Goal: Transaction & Acquisition: Purchase product/service

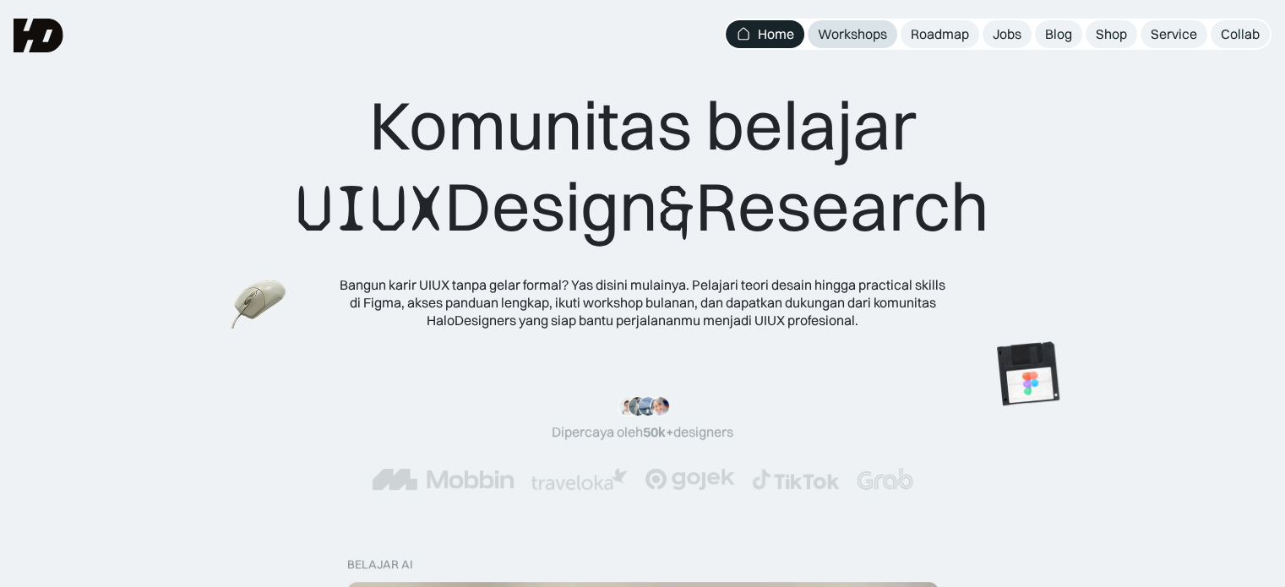
click at [822, 23] on link "Workshops" at bounding box center [853, 34] width 90 height 28
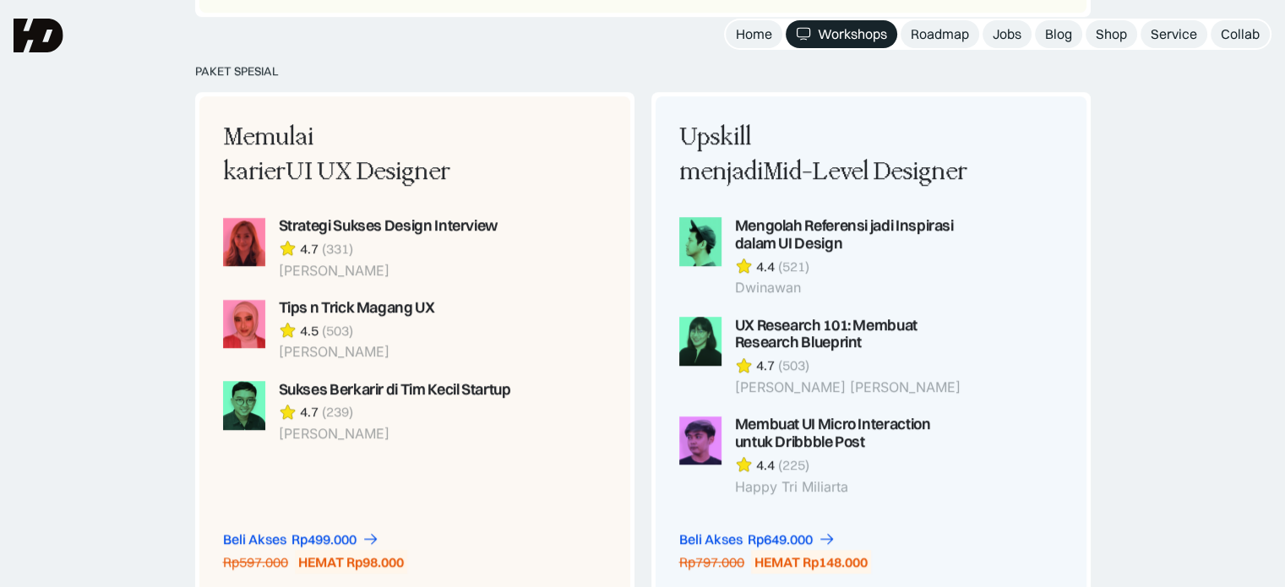
scroll to position [1436, 0]
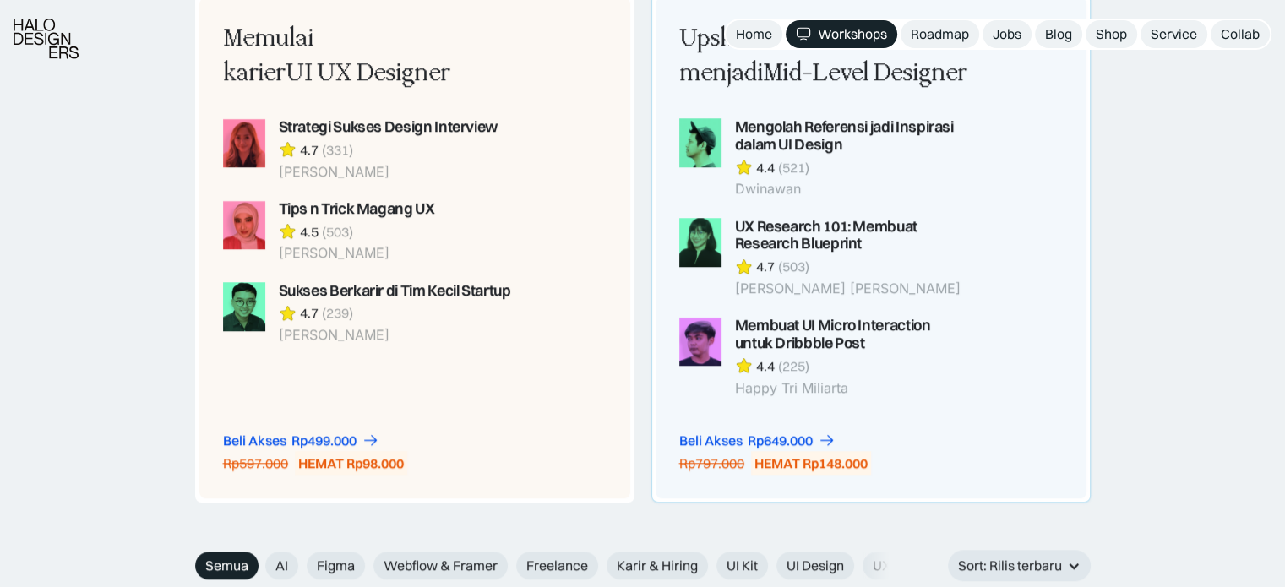
click at [863, 439] on div "Beli Akses Rp649.000 Rp797.000 HEMAT Rp148.000" at bounding box center [775, 454] width 192 height 44
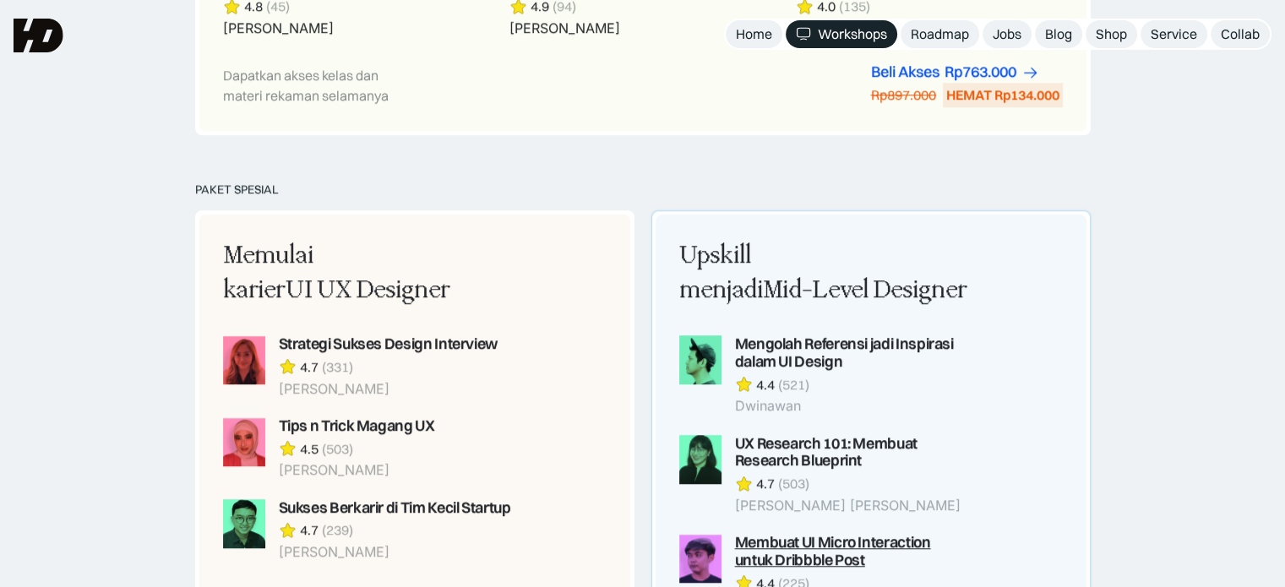
scroll to position [1183, 0]
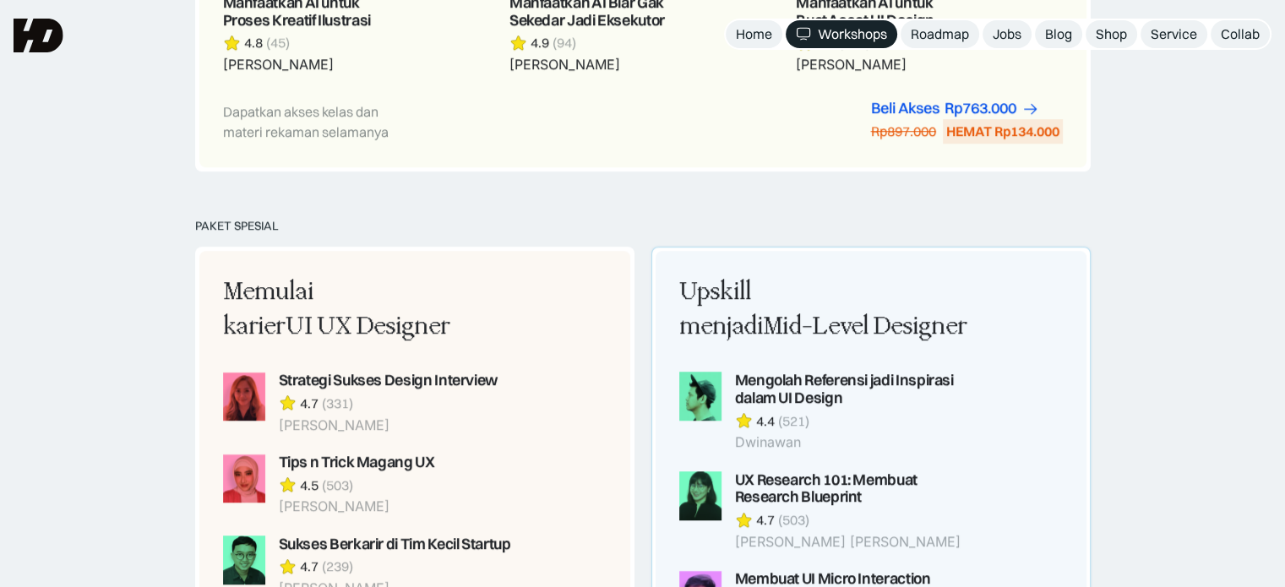
click at [773, 302] on div "Upskill menjadi Mid-Level Designer" at bounding box center [824, 310] width 291 height 70
click at [926, 344] on div "Upskill menjadi Mid-Level Designer Mengolah Referensi jadi Inspirasi dalam UI D…" at bounding box center [824, 462] width 291 height 375
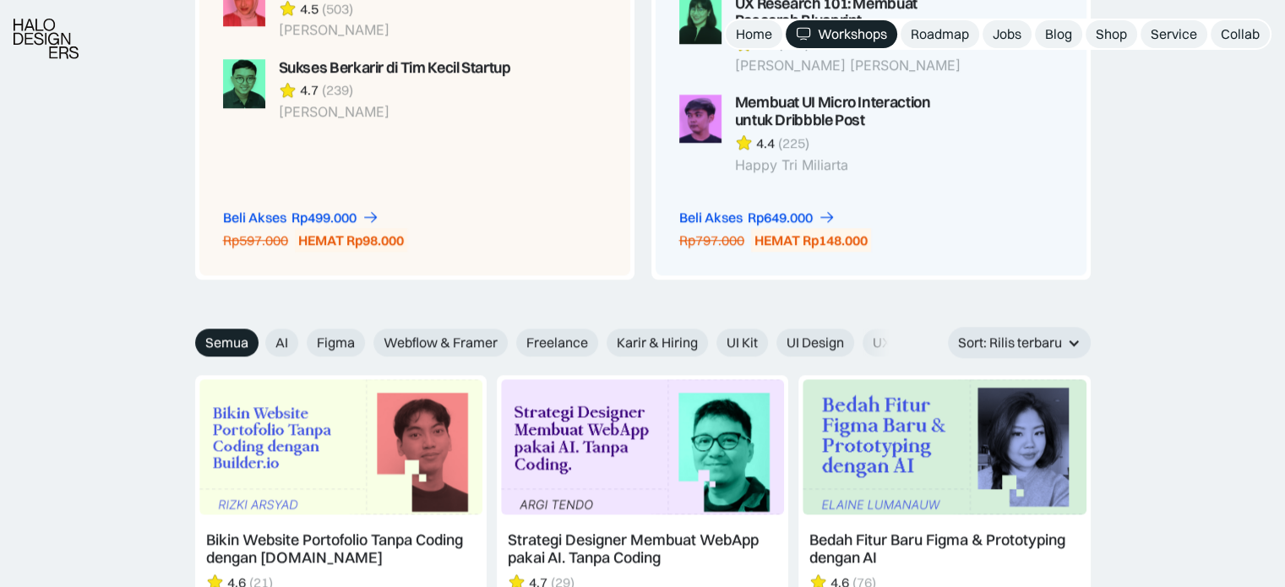
scroll to position [1690, 0]
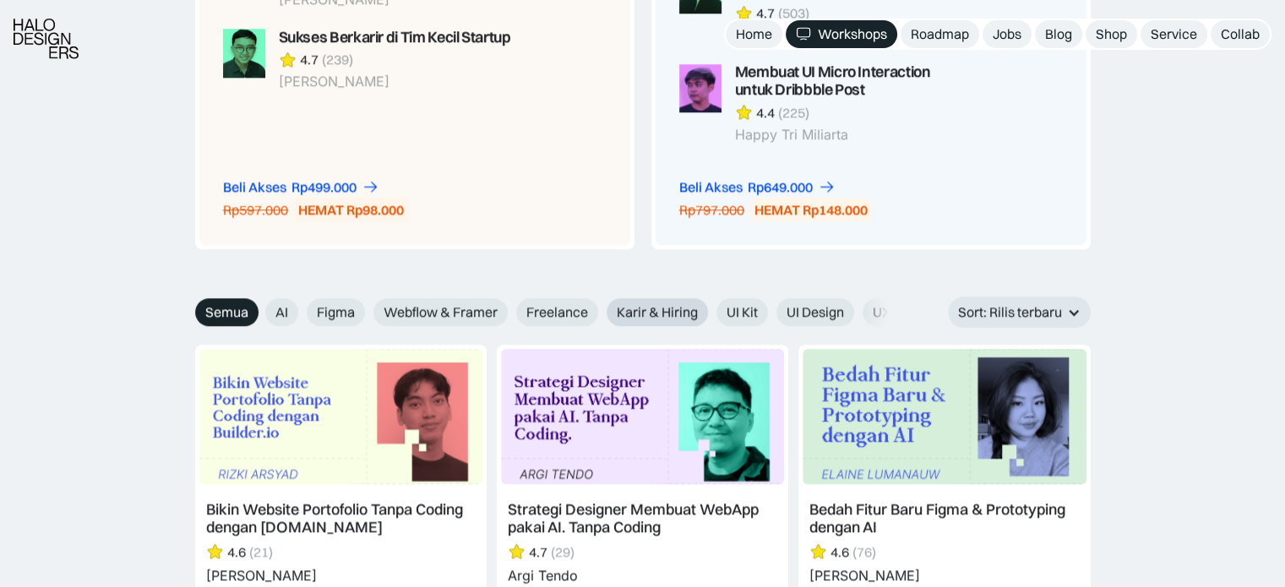
click at [635, 317] on span "Karir & Hiring" at bounding box center [657, 312] width 81 height 18
click at [601, 312] on input "Karir & Hiring" at bounding box center [595, 306] width 11 height 11
radio input "true"
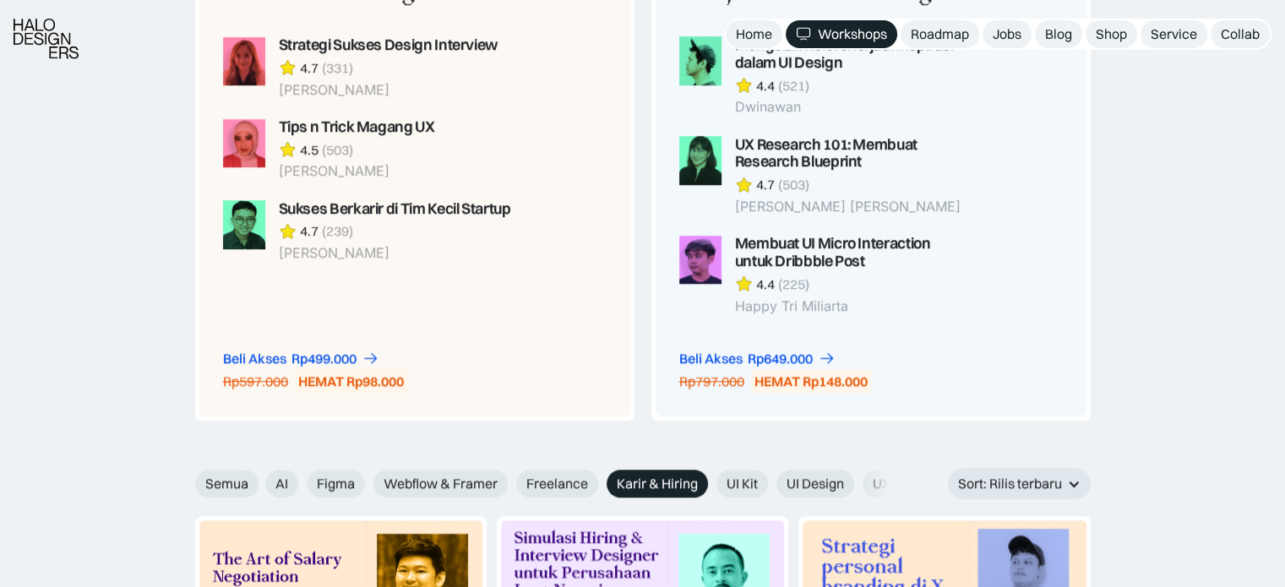
scroll to position [1521, 0]
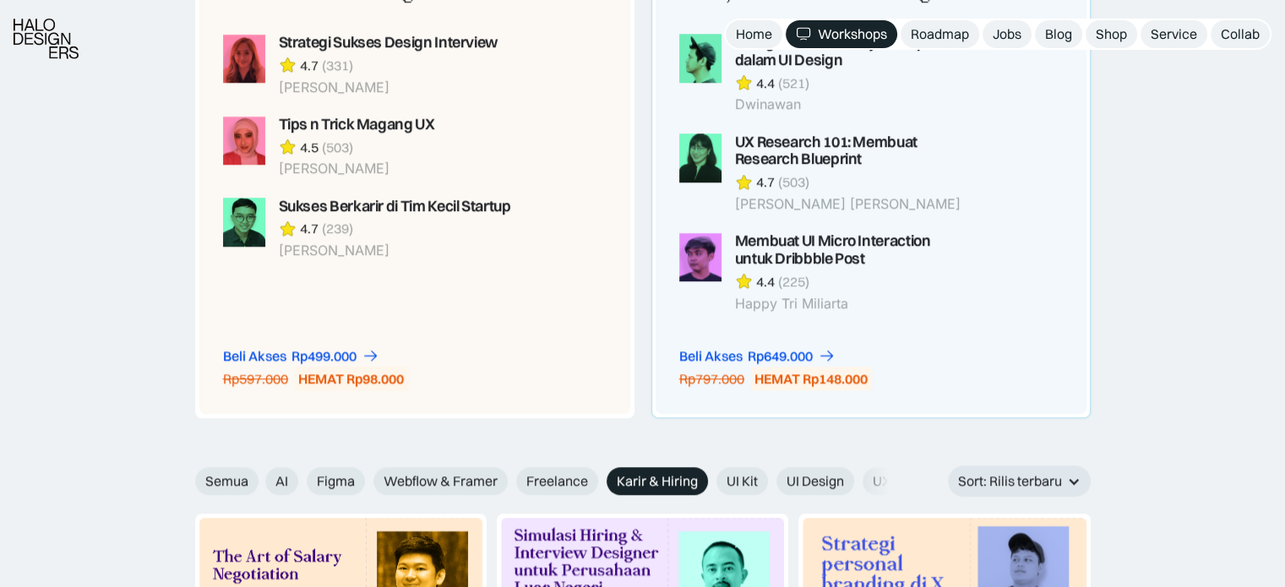
click at [803, 345] on div "Upskill menjadi Mid-Level Designer Mengolah Referensi jadi Inspirasi dalam UI D…" at bounding box center [825, 164] width 338 height 502
click at [827, 367] on div "HEMAT Rp148.000" at bounding box center [811, 379] width 120 height 25
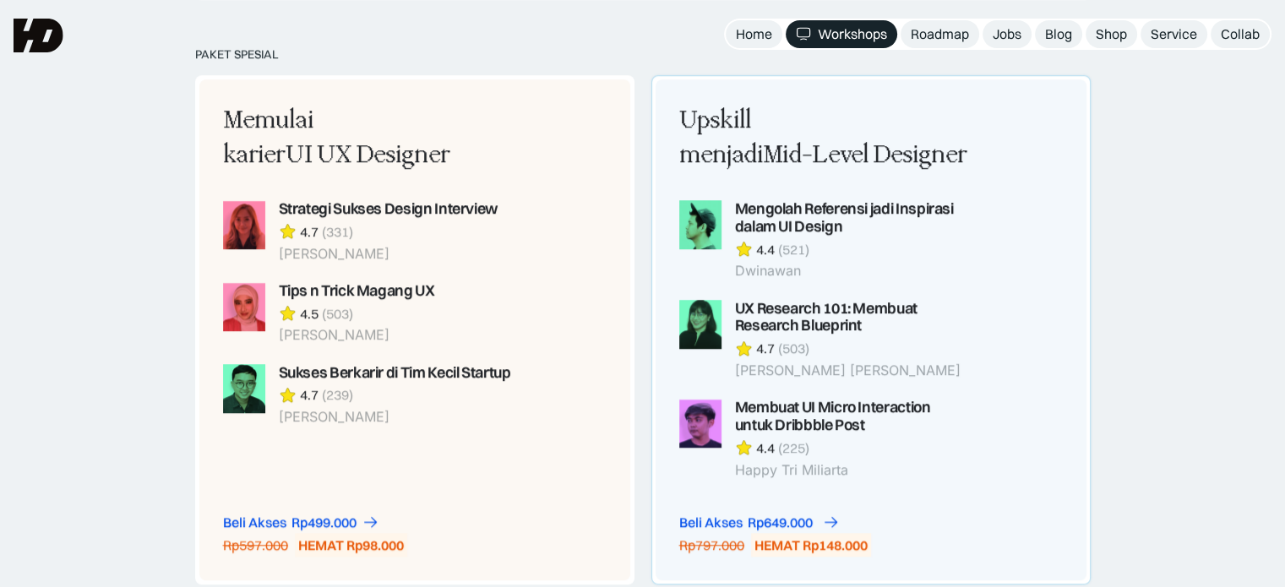
scroll to position [1352, 0]
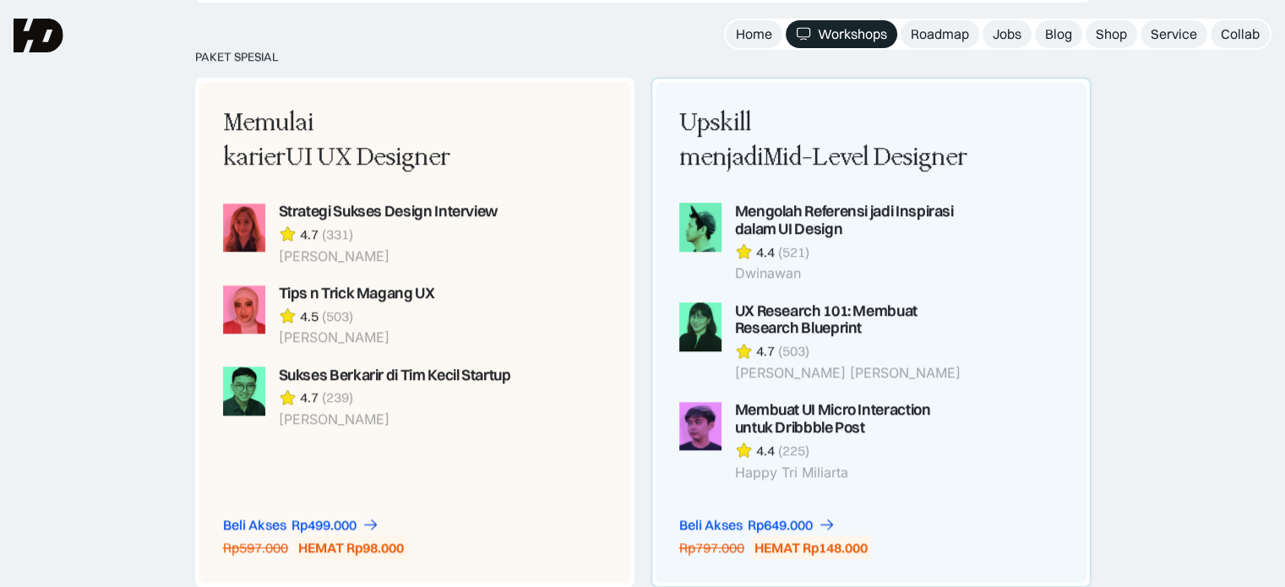
click at [782, 109] on div "Upskill menjadi Mid-Level Designer" at bounding box center [824, 141] width 291 height 70
click at [945, 176] on div "Upskill menjadi Mid-Level Designer Mengolah Referensi jadi Inspirasi dalam UI D…" at bounding box center [824, 293] width 291 height 375
click at [728, 527] on div "Beli Akses" at bounding box center [710, 525] width 63 height 18
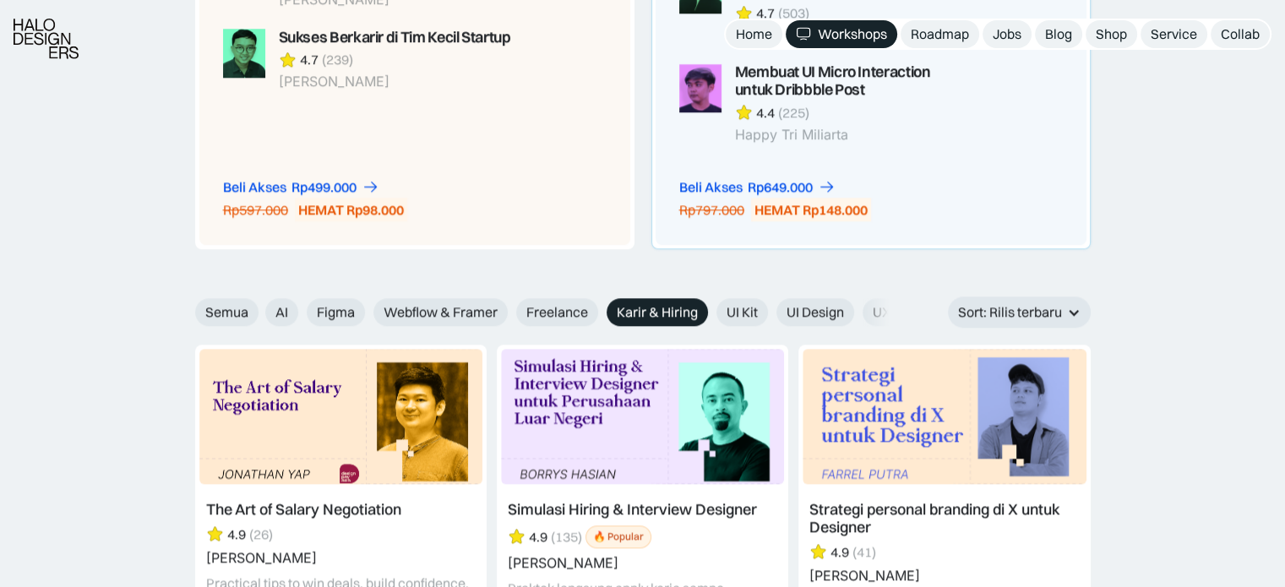
scroll to position [1774, 0]
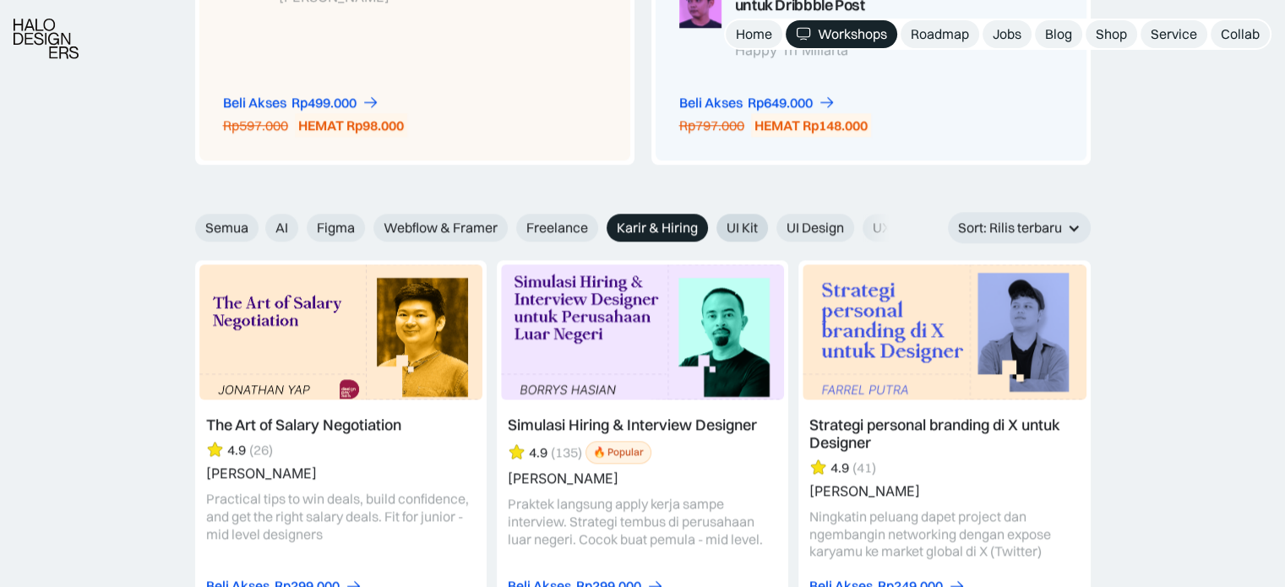
click at [744, 230] on span "UI Kit" at bounding box center [742, 228] width 31 height 18
click at [711, 227] on input "UI Kit" at bounding box center [705, 221] width 11 height 11
radio input "true"
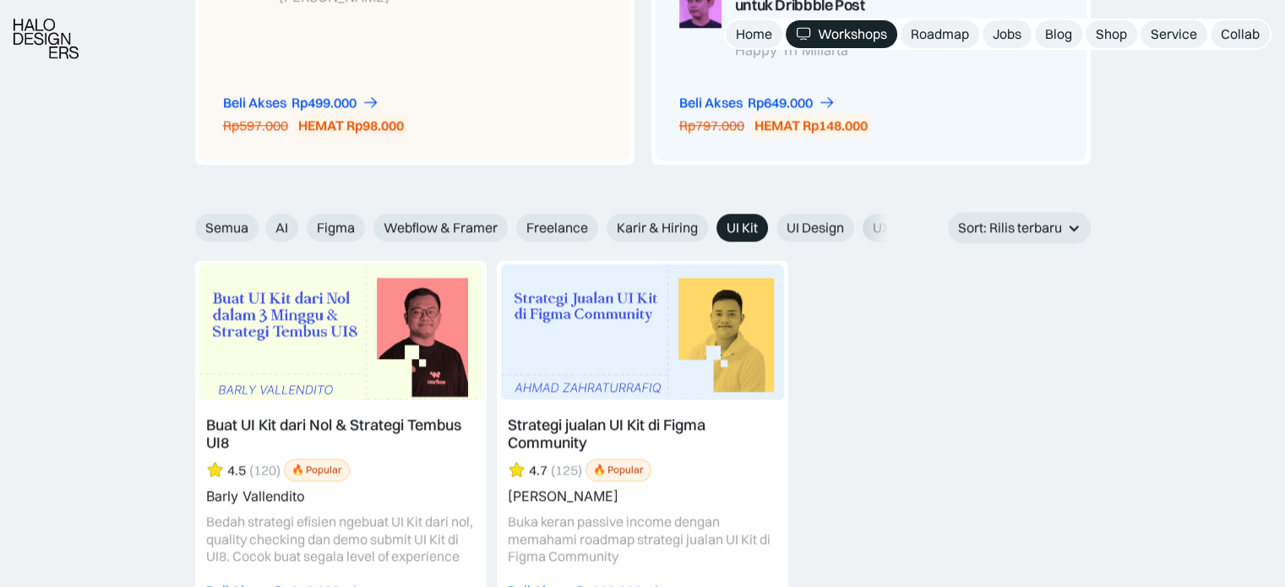
click at [869, 229] on label "UX Design" at bounding box center [904, 228] width 83 height 28
click at [857, 227] on input "UX Design" at bounding box center [851, 221] width 11 height 11
radio input "true"
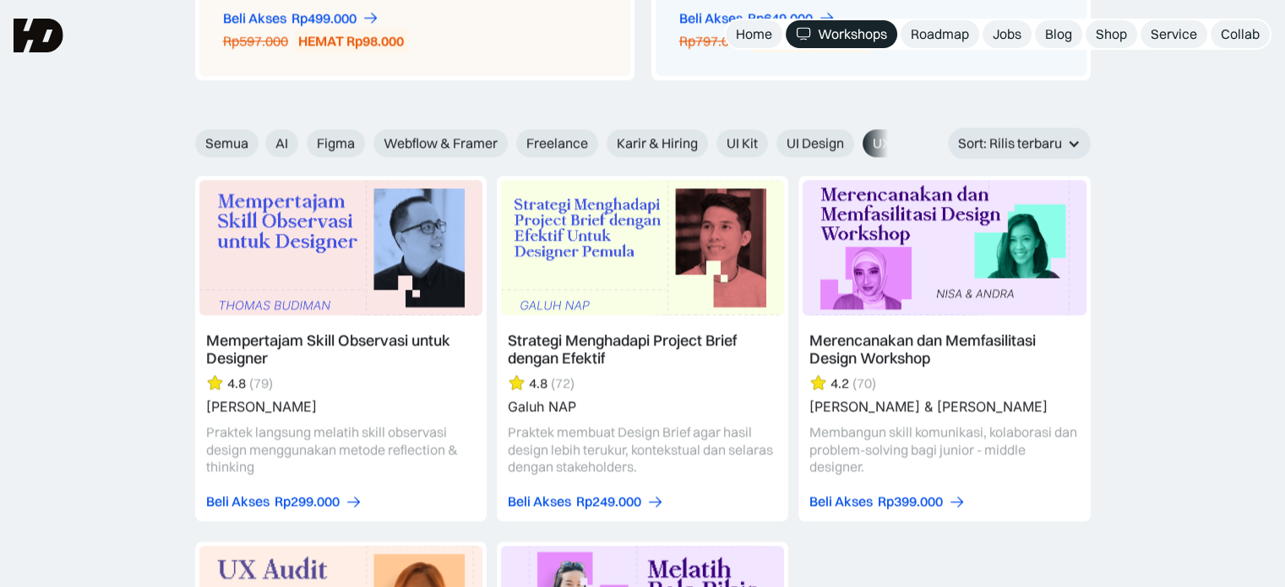
scroll to position [1690, 0]
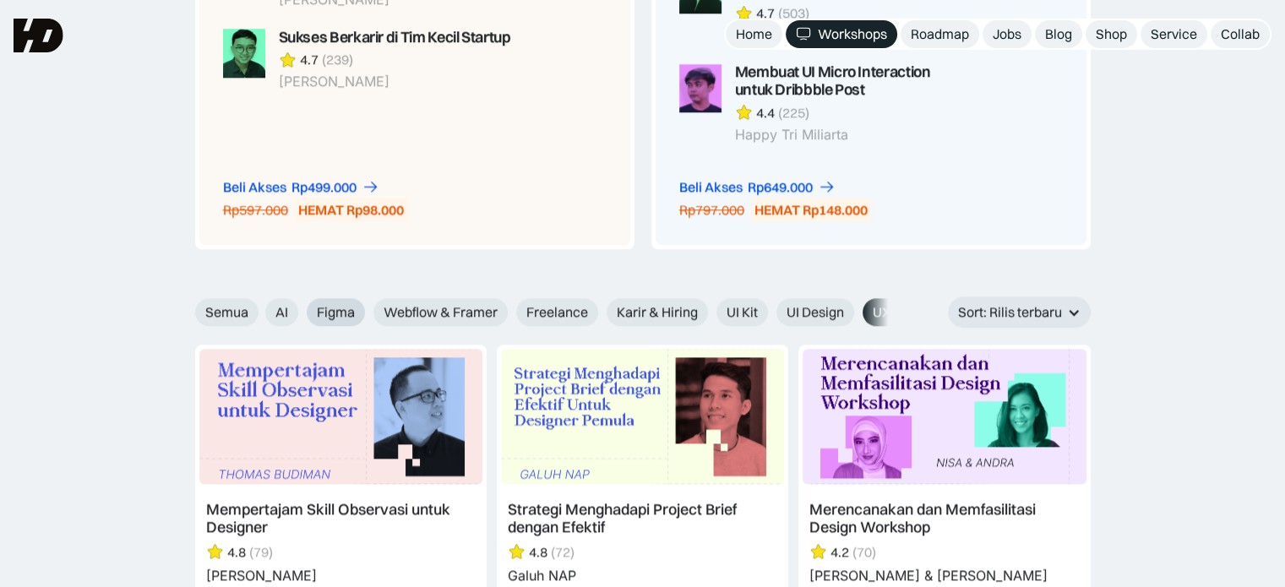
click at [340, 310] on span "Figma" at bounding box center [336, 312] width 38 height 18
click at [301, 310] on input "Figma" at bounding box center [295, 306] width 11 height 11
radio input "true"
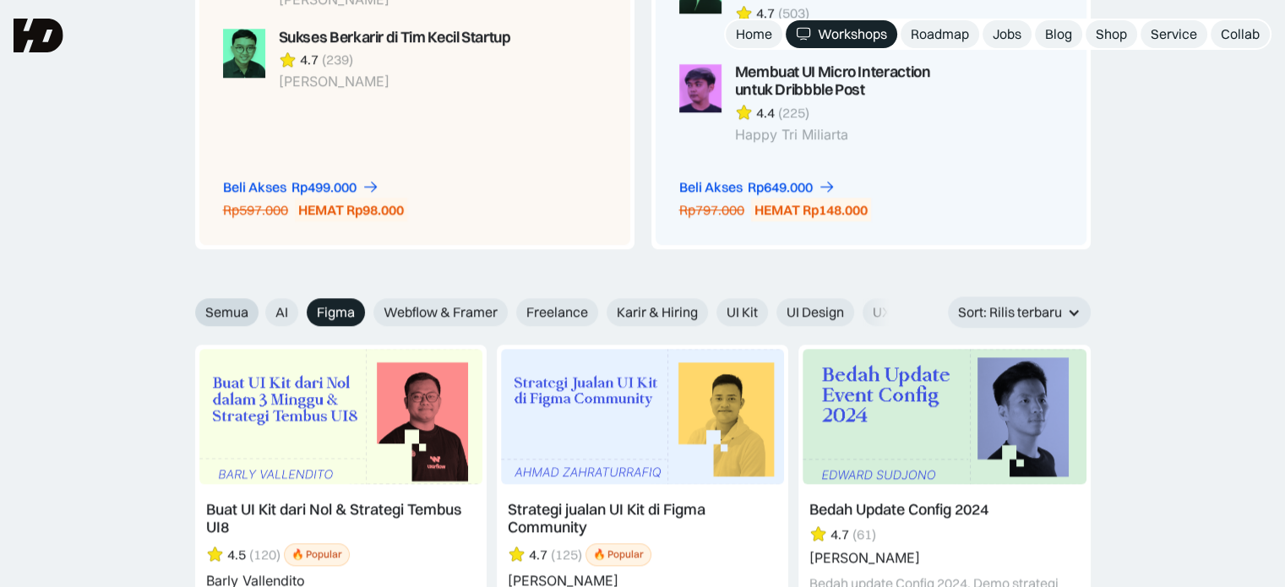
click at [219, 307] on span "Semua" at bounding box center [226, 312] width 43 height 18
click at [189, 307] on input "Semua" at bounding box center [183, 306] width 11 height 11
radio input "true"
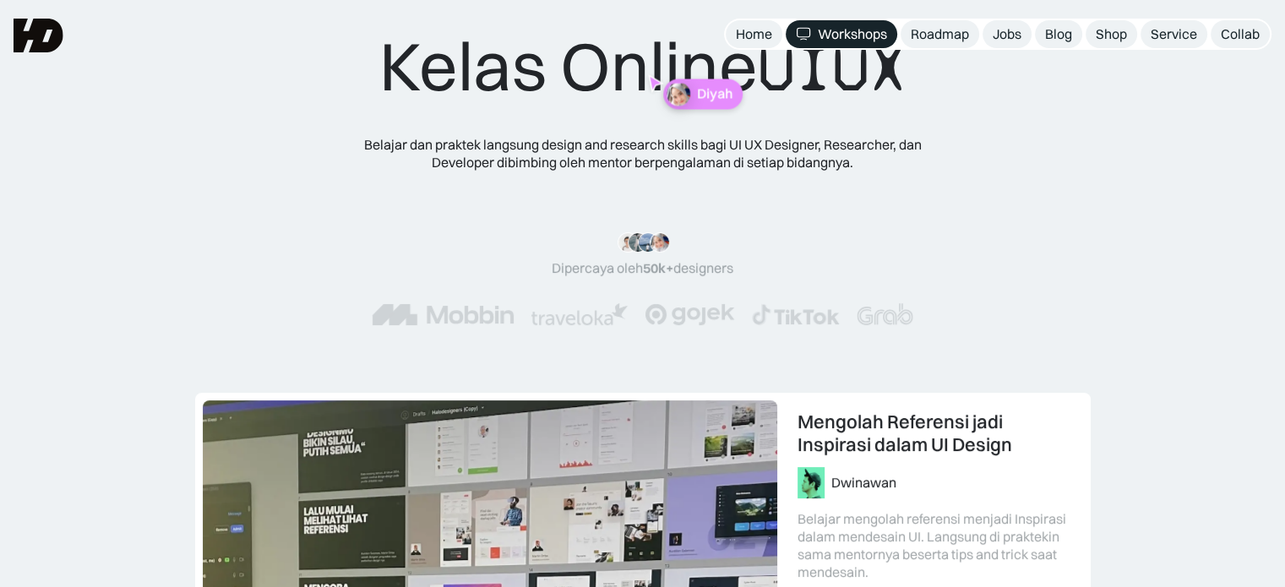
scroll to position [0, 0]
